Goal: Navigation & Orientation: Find specific page/section

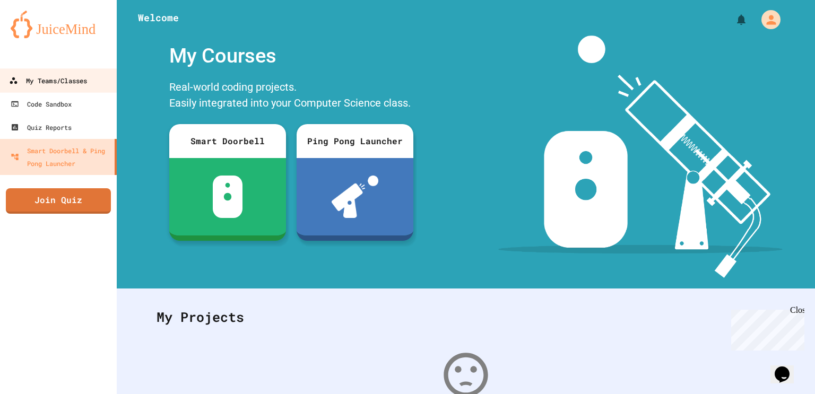
click at [45, 85] on div "My Teams/Classes" at bounding box center [48, 80] width 78 height 13
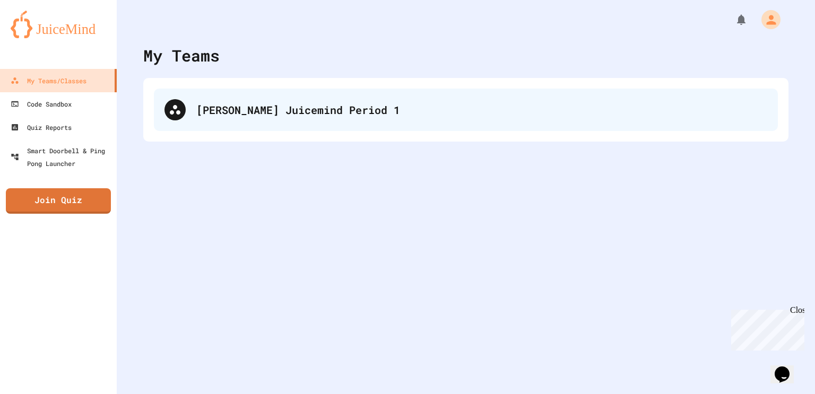
click at [274, 95] on div "[PERSON_NAME] Juicemind Period 1" at bounding box center [466, 110] width 624 height 42
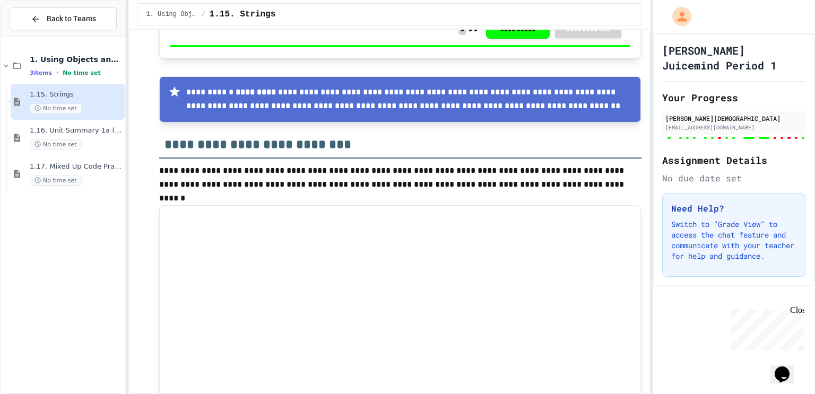
scroll to position [12342, 0]
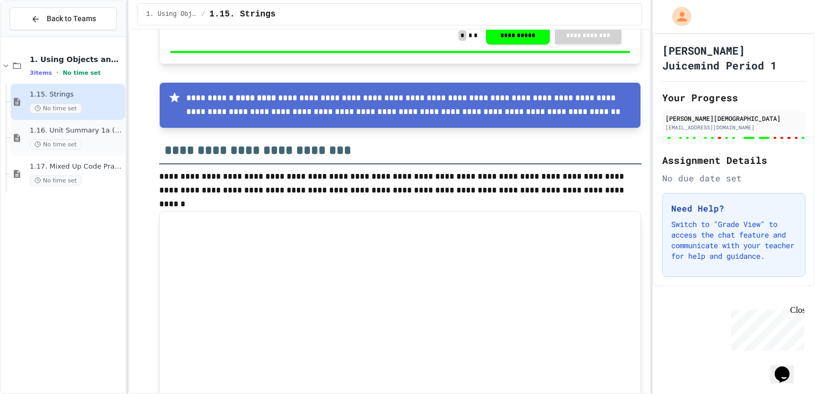
click at [75, 140] on span "No time set" at bounding box center [56, 145] width 52 height 10
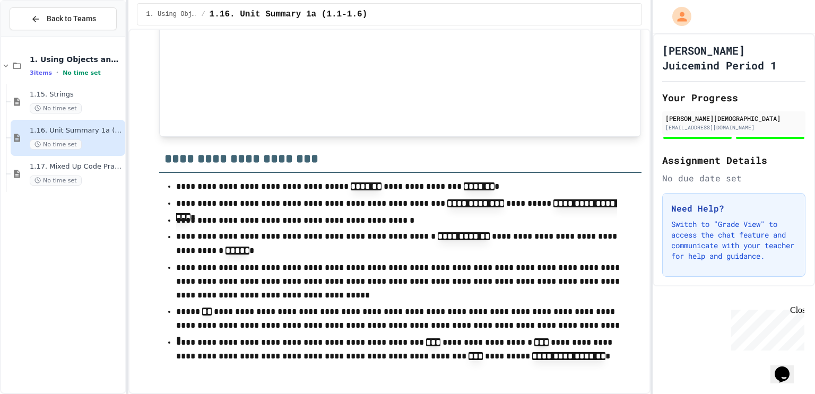
scroll to position [1780, 0]
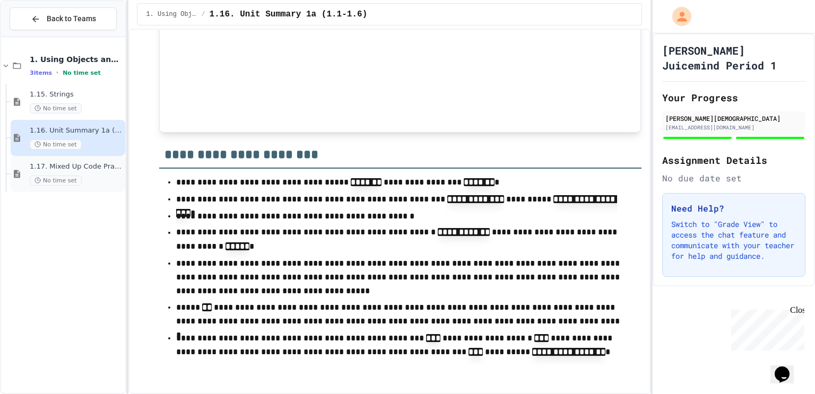
click at [30, 176] on span "No time set" at bounding box center [56, 181] width 52 height 10
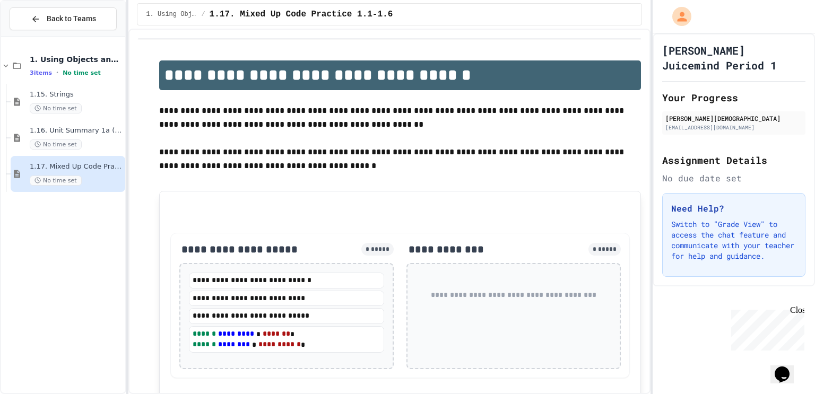
click at [62, 163] on span "1.17. Mixed Up Code Practice 1.1-1.6" at bounding box center [76, 166] width 93 height 9
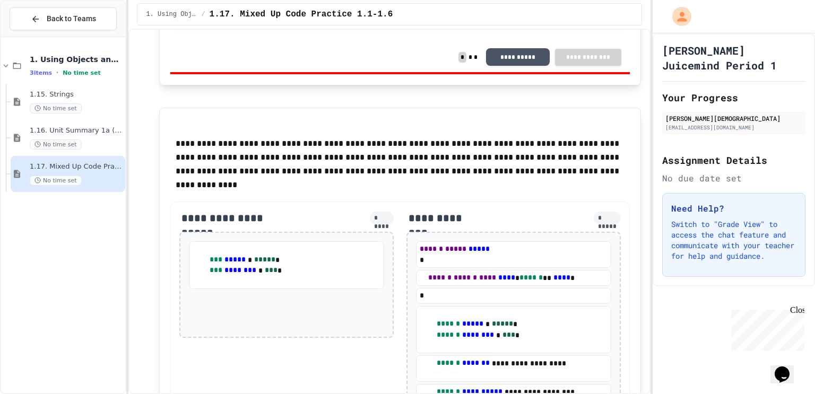
scroll to position [5499, 0]
